Goal: Navigation & Orientation: Find specific page/section

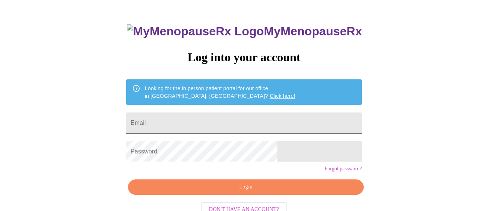
scroll to position [41, 0]
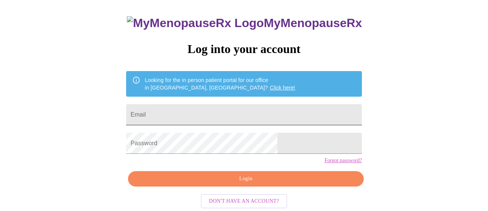
click at [208, 111] on input "Email" at bounding box center [244, 114] width 236 height 21
type input "[EMAIL_ADDRESS][DOMAIN_NAME]"
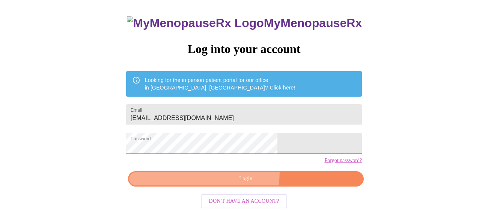
click at [233, 186] on button "Login" at bounding box center [246, 178] width 236 height 15
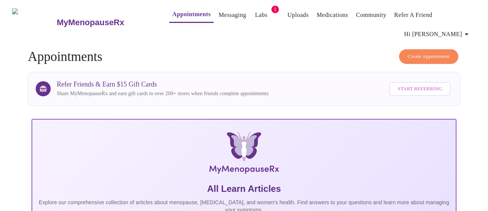
click at [466, 30] on icon "button" at bounding box center [466, 34] width 9 height 9
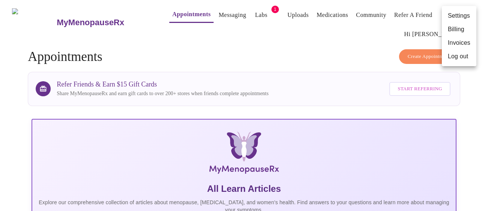
click at [453, 30] on li "Billing" at bounding box center [459, 30] width 35 height 14
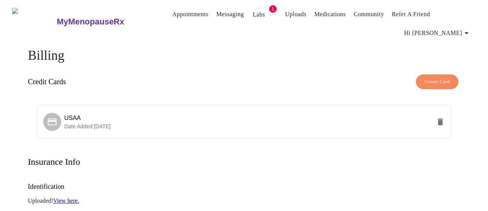
click at [465, 29] on icon "button" at bounding box center [466, 33] width 9 height 9
click at [453, 41] on li "Invoices" at bounding box center [459, 43] width 35 height 14
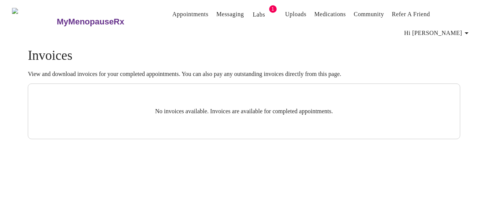
click at [173, 13] on link "Appointments" at bounding box center [190, 14] width 36 height 11
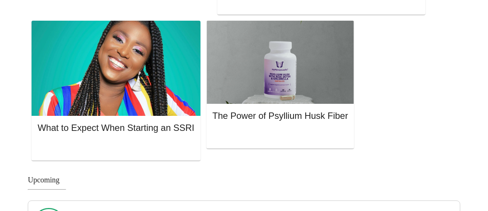
scroll to position [554, 0]
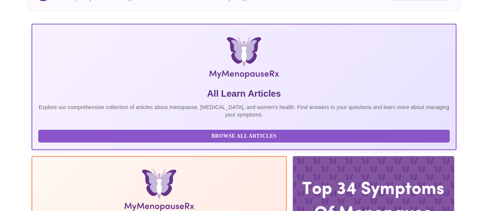
scroll to position [169, 0]
